Goal: Obtain resource: Download file/media

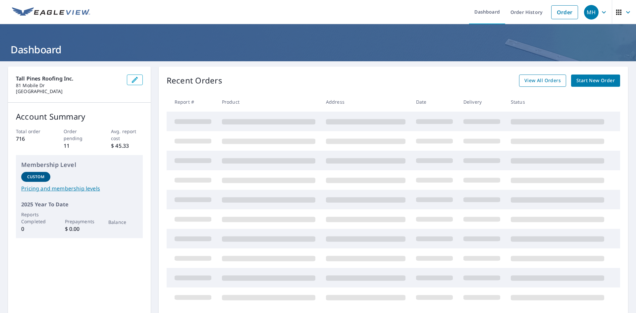
click at [535, 81] on span "View All Orders" at bounding box center [542, 80] width 36 height 8
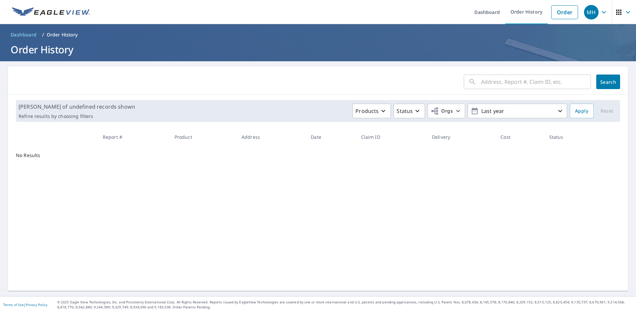
click at [481, 85] on input "text" at bounding box center [536, 82] width 110 height 19
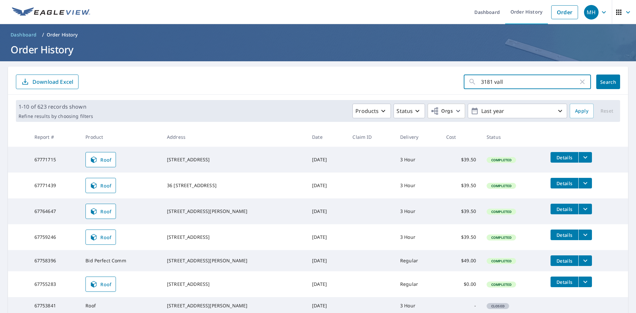
type input "3181 vall"
click at [601, 79] on span "Search" at bounding box center [607, 82] width 13 height 6
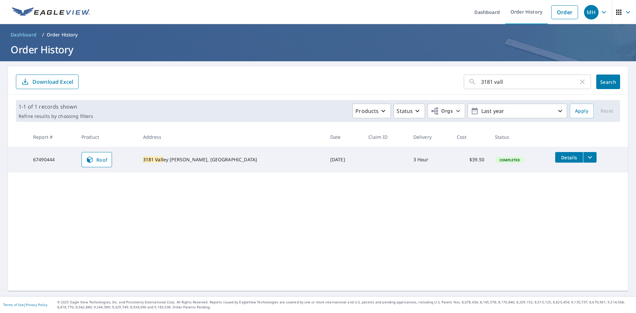
click at [588, 157] on icon "filesDropdownBtn-67490444" at bounding box center [590, 157] width 4 height 2
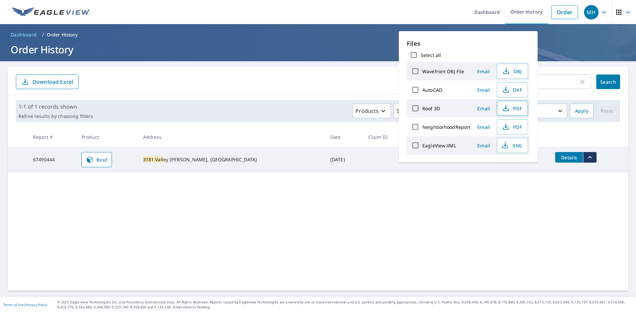
click at [515, 111] on span "PDF" at bounding box center [511, 108] width 21 height 8
click at [559, 79] on input "3181 vall" at bounding box center [529, 82] width 97 height 19
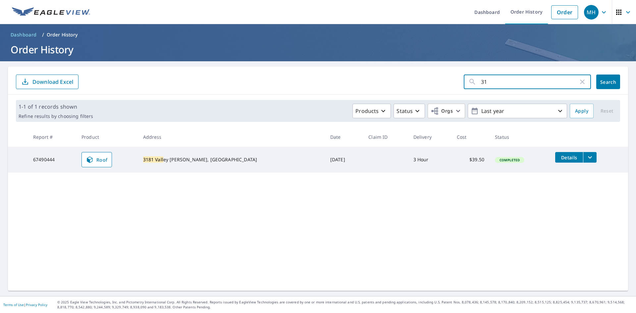
type input "3"
type input "11 can"
drag, startPoint x: 620, startPoint y: 79, endPoint x: 615, endPoint y: 80, distance: 5.5
click at [615, 80] on div "11 can ​ Search Download Excel" at bounding box center [318, 81] width 620 height 28
click at [611, 80] on span "Search" at bounding box center [607, 82] width 13 height 6
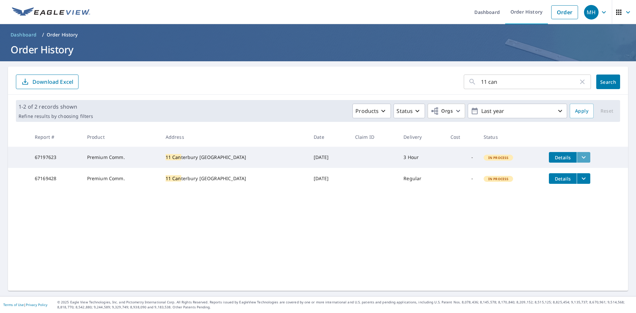
click at [578, 157] on button "filesDropdownBtn-67197623" at bounding box center [583, 157] width 14 height 11
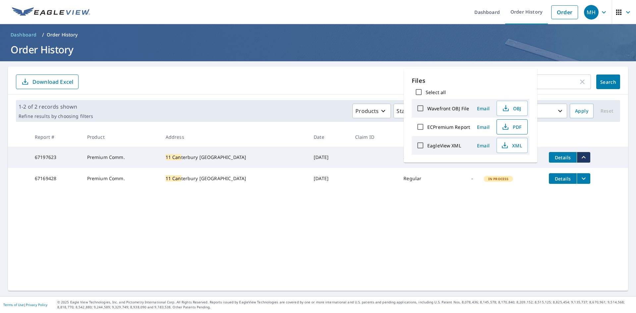
click at [509, 127] on span "PDF" at bounding box center [511, 127] width 21 height 8
click at [560, 80] on input "11 can" at bounding box center [529, 82] width 97 height 19
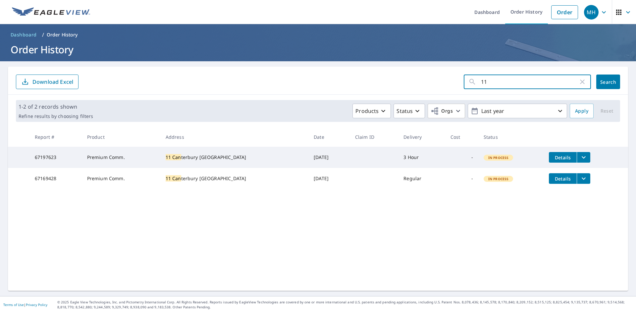
type input "1"
type input "1699 [PERSON_NAME]"
click button "Search" at bounding box center [608, 81] width 24 height 15
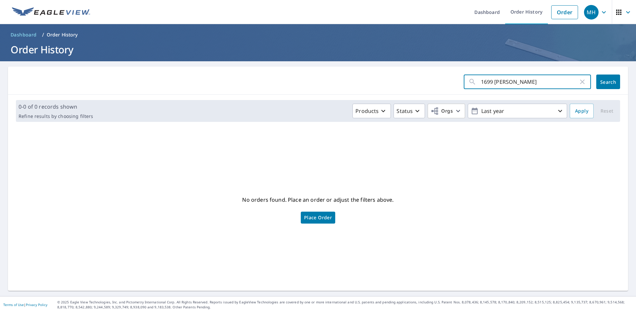
click at [521, 85] on input "1699 [PERSON_NAME]" at bounding box center [529, 82] width 97 height 19
click at [492, 80] on input "1699 hmlin parma" at bounding box center [529, 82] width 97 height 19
click at [528, 82] on input "1699 [PERSON_NAME] parma" at bounding box center [529, 82] width 97 height 19
type input "[STREET_ADDRESS][PERSON_NAME]"
click button "Search" at bounding box center [608, 81] width 24 height 15
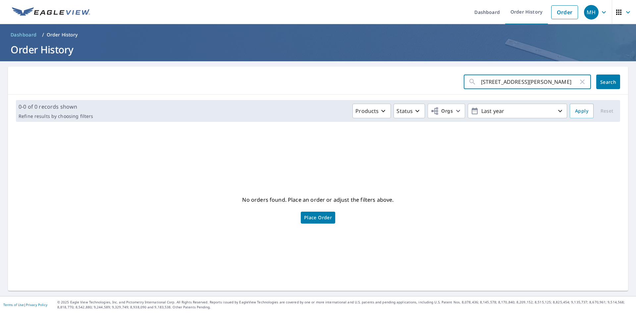
drag, startPoint x: 548, startPoint y: 82, endPoint x: 444, endPoint y: 93, distance: 104.9
click at [462, 91] on div "[STREET_ADDRESS][PERSON_NAME] ​ Search" at bounding box center [318, 81] width 620 height 28
type input "1699"
click button "Search" at bounding box center [608, 81] width 24 height 15
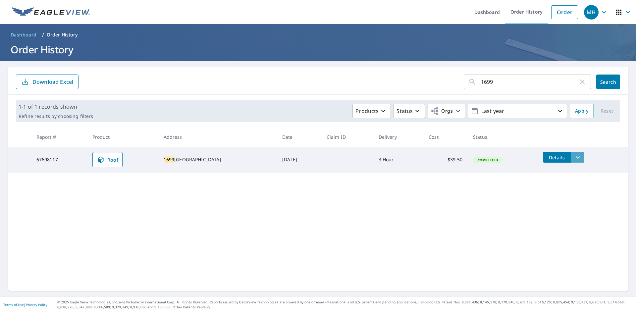
click at [581, 158] on icon "filesDropdownBtn-67698117" at bounding box center [577, 157] width 8 height 8
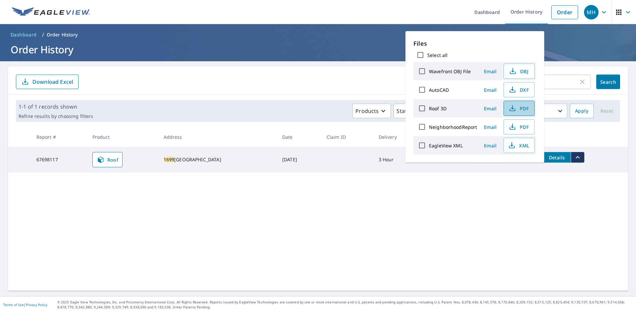
click at [521, 112] on button "PDF" at bounding box center [518, 108] width 31 height 15
click at [303, 88] on form "1699 ​ Search Download Excel" at bounding box center [318, 81] width 604 height 15
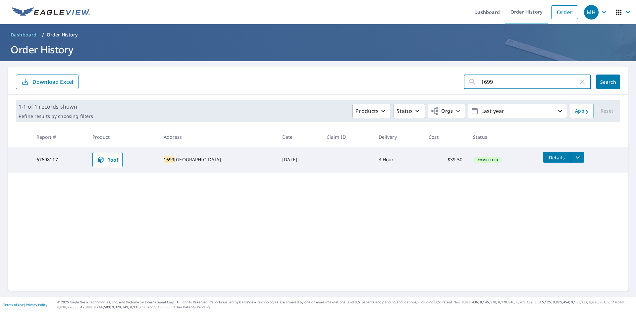
drag, startPoint x: 503, startPoint y: 84, endPoint x: 459, endPoint y: 84, distance: 44.4
click at [464, 84] on div "1699 ​" at bounding box center [527, 81] width 127 height 15
type input "3841"
click button "Search" at bounding box center [608, 81] width 24 height 15
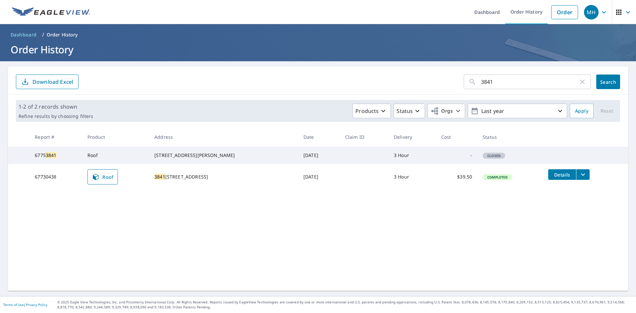
click at [579, 178] on icon "filesDropdownBtn-67730438" at bounding box center [583, 175] width 8 height 8
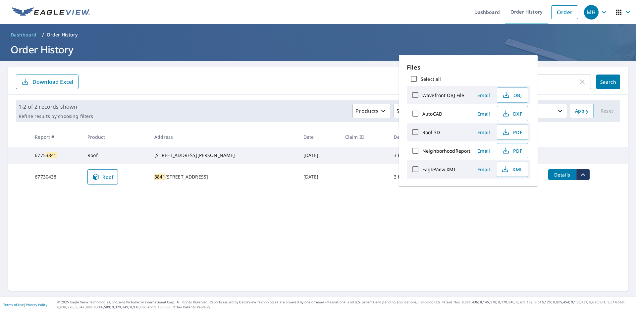
click at [438, 228] on div "3841 ​ Search Download Excel 1-2 of 2 records shown Refine results by choosing …" at bounding box center [318, 179] width 620 height 224
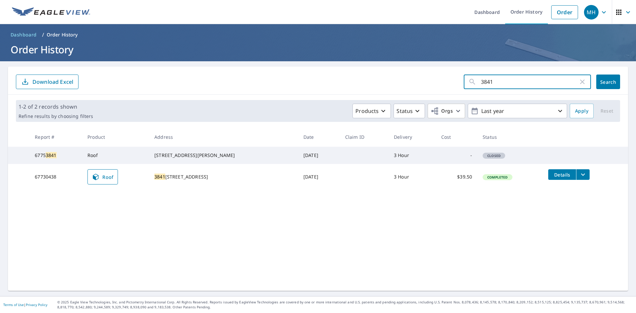
drag, startPoint x: 492, startPoint y: 85, endPoint x: 402, endPoint y: 82, distance: 90.5
click at [402, 82] on form "3841 ​ Search Download Excel" at bounding box center [318, 81] width 604 height 15
type input "10"
click button "Search" at bounding box center [608, 81] width 24 height 15
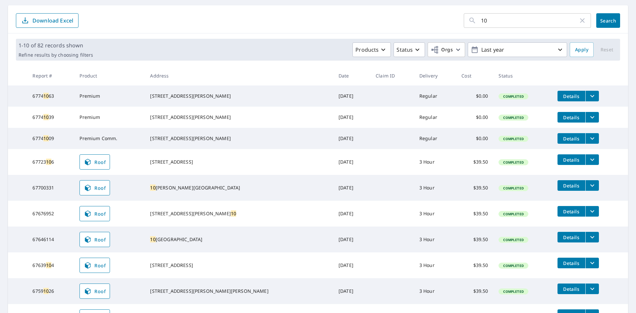
scroll to position [66, 0]
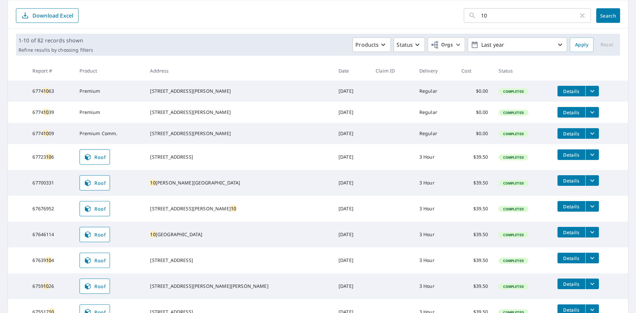
click at [590, 233] on icon "filesDropdownBtn-67646114" at bounding box center [592, 232] width 4 height 2
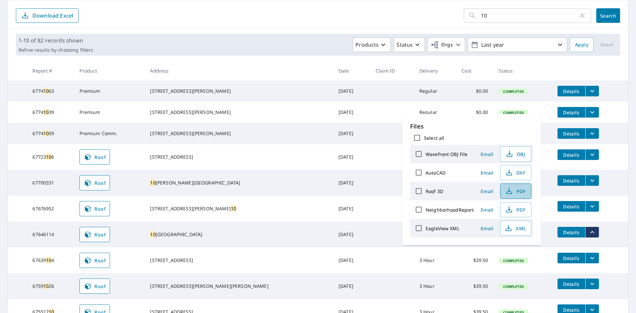
click at [519, 194] on span "PDF" at bounding box center [514, 191] width 21 height 8
click at [493, 16] on input "10" at bounding box center [529, 15] width 97 height 19
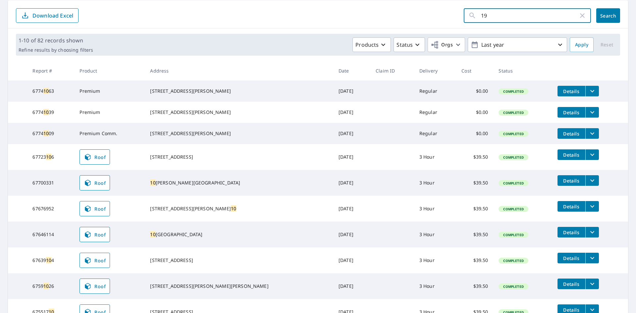
type input "195"
click button "Search" at bounding box center [608, 15] width 24 height 15
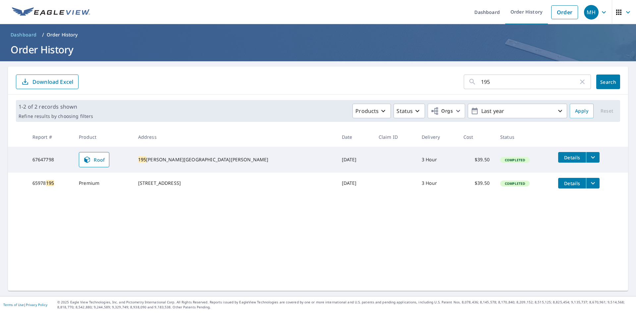
click at [586, 157] on button "filesDropdownBtn-67647798" at bounding box center [593, 157] width 14 height 11
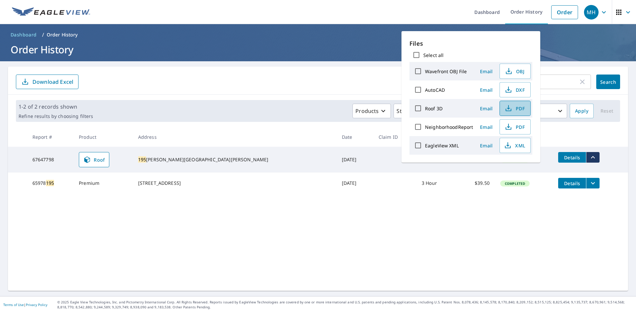
click at [516, 109] on span "PDF" at bounding box center [514, 108] width 21 height 8
click at [566, 82] on input "195" at bounding box center [529, 82] width 97 height 19
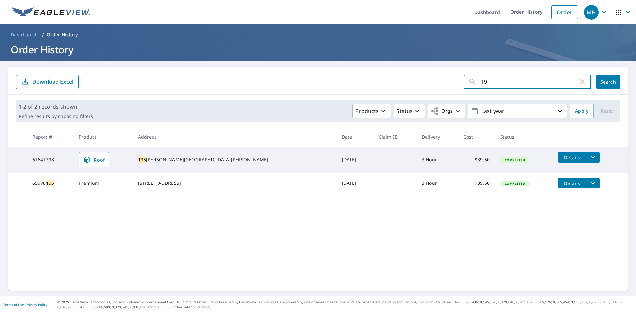
type input "1"
type input "[GEOGRAPHIC_DATA]"
click button "Search" at bounding box center [608, 81] width 24 height 15
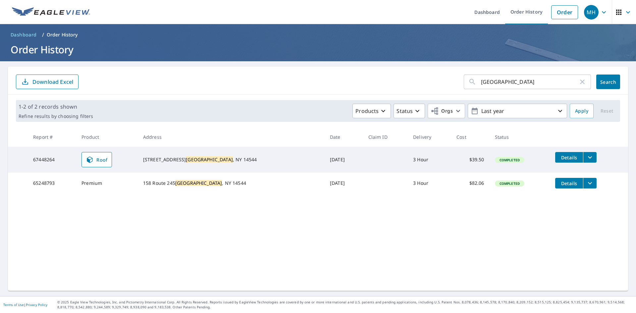
click at [583, 156] on button "filesDropdownBtn-67448264" at bounding box center [590, 157] width 14 height 11
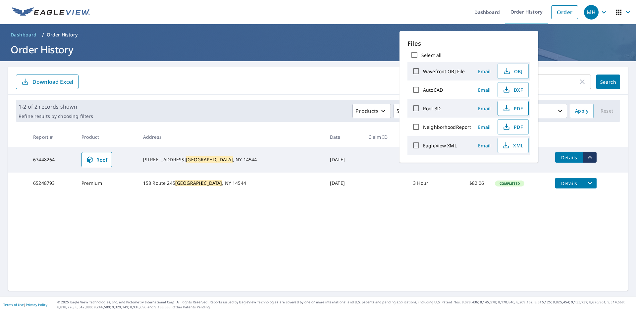
click at [519, 109] on span "PDF" at bounding box center [512, 108] width 21 height 8
click at [513, 109] on span "PDF" at bounding box center [512, 108] width 21 height 8
drag, startPoint x: 565, startPoint y: 81, endPoint x: 558, endPoint y: 78, distance: 7.3
click at [564, 81] on input "[GEOGRAPHIC_DATA]" at bounding box center [529, 82] width 97 height 19
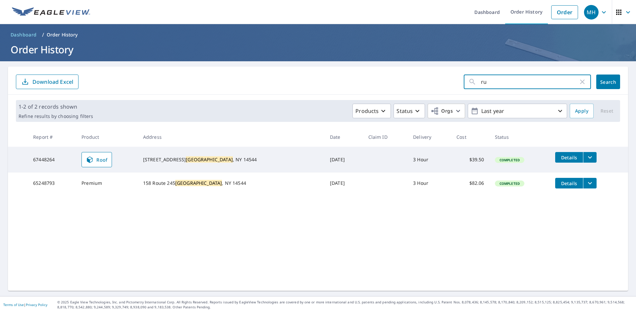
type input "r"
type input "3273 clover"
click button "Search" at bounding box center [608, 81] width 24 height 15
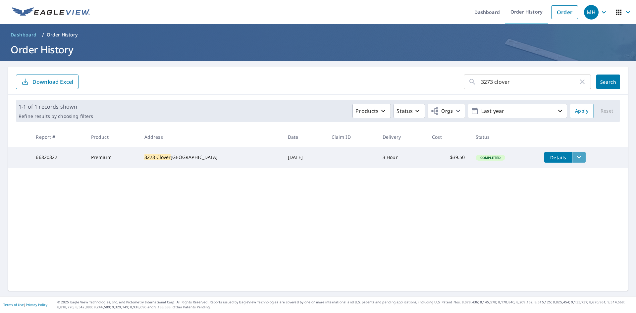
click at [576, 160] on button "filesDropdownBtn-66820322" at bounding box center [579, 157] width 14 height 11
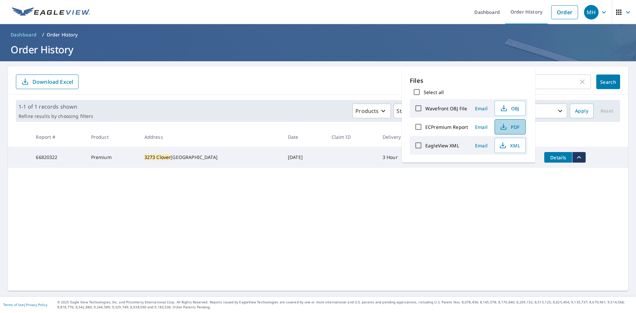
click at [507, 125] on span "PDF" at bounding box center [509, 127] width 21 height 8
click at [550, 82] on input "3273 clover" at bounding box center [529, 82] width 97 height 19
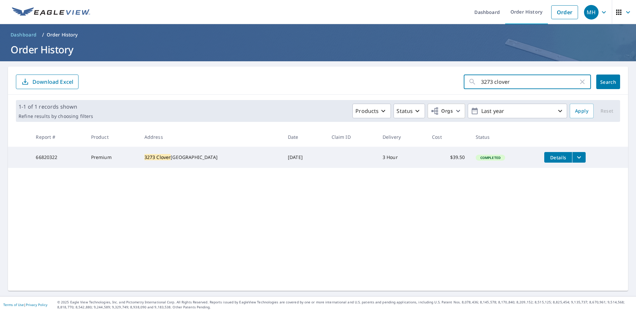
drag, startPoint x: 515, startPoint y: 81, endPoint x: 422, endPoint y: 78, distance: 93.4
click at [422, 78] on form "3273 clover ​ Search Download Excel" at bounding box center [318, 81] width 604 height 15
type input "2048 westside"
click button "Search" at bounding box center [608, 81] width 24 height 15
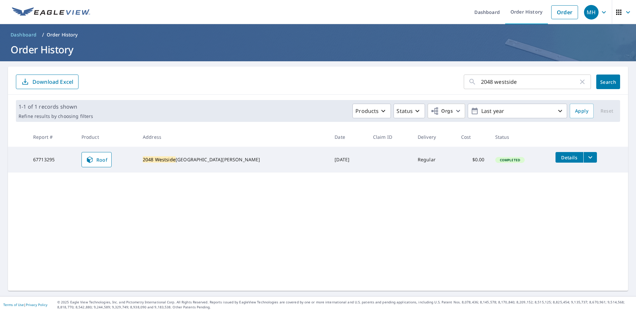
click at [586, 157] on icon "filesDropdownBtn-67713295" at bounding box center [590, 157] width 8 height 8
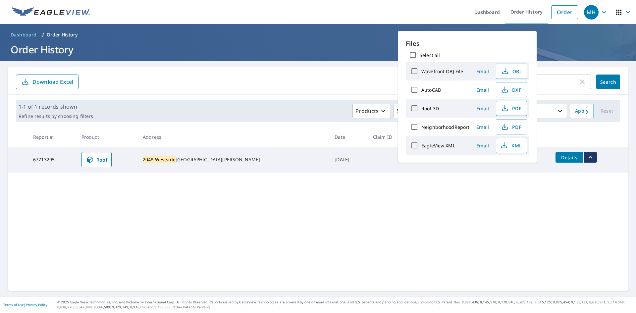
click at [506, 109] on icon "button" at bounding box center [505, 108] width 8 height 8
